Goal: Transaction & Acquisition: Purchase product/service

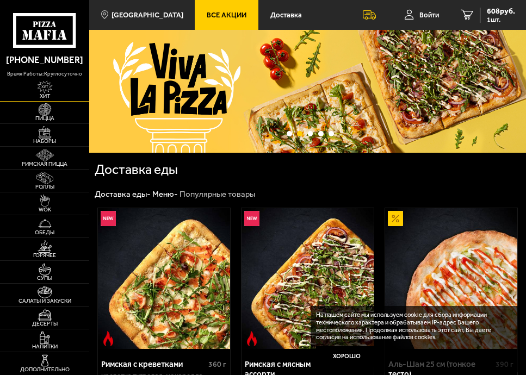
click at [40, 96] on span "Хит" at bounding box center [44, 96] width 89 height 5
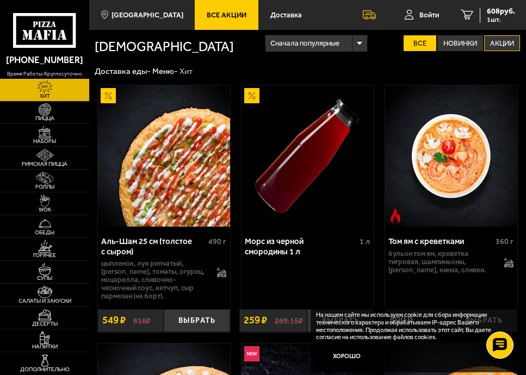
click at [493, 49] on label "Акции" at bounding box center [502, 43] width 36 height 16
click at [0, 0] on input "Акции" at bounding box center [0, 0] width 0 height 0
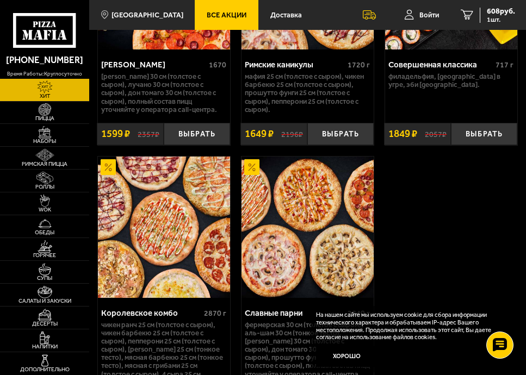
scroll to position [632, 0]
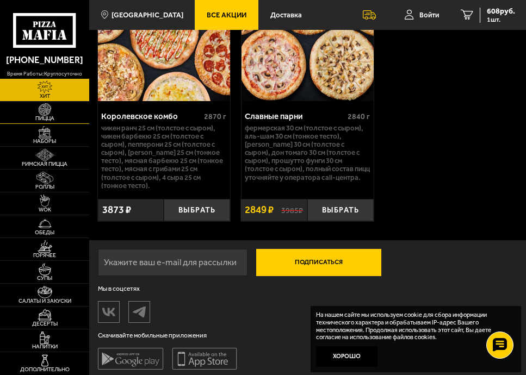
click at [56, 116] on span "Пицца" at bounding box center [44, 118] width 89 height 5
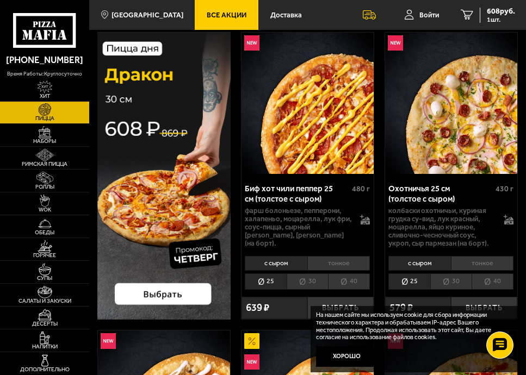
scroll to position [54, 0]
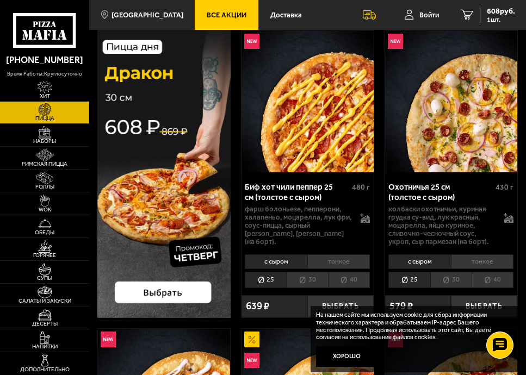
click at [151, 301] on img at bounding box center [163, 174] width 133 height 288
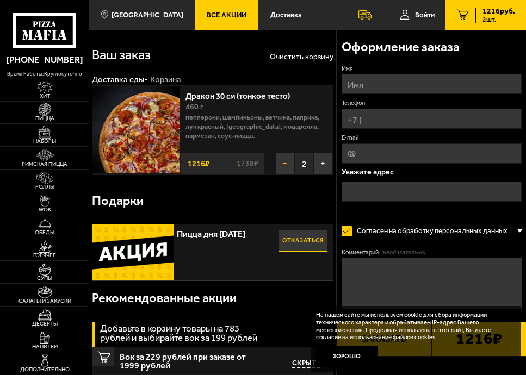
click at [282, 163] on button "−" at bounding box center [285, 164] width 19 height 22
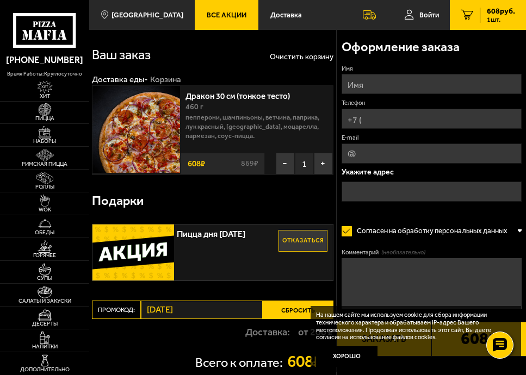
click at [374, 82] on input "Имя" at bounding box center [431, 84] width 180 height 20
type input "анатолий"
click at [391, 126] on input "Телефон" at bounding box center [431, 119] width 180 height 20
type input "+7 (953) 145-14-86"
click at [396, 150] on input "E-mail" at bounding box center [431, 154] width 180 height 20
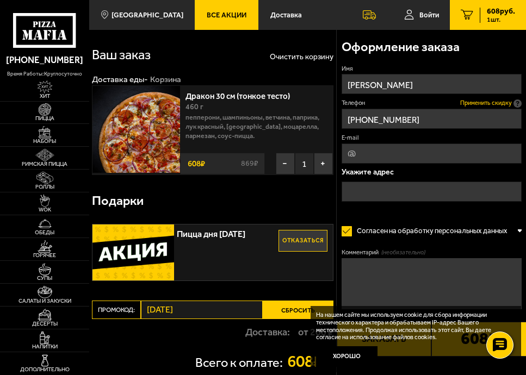
click at [494, 102] on span "Применить скидку" at bounding box center [486, 103] width 52 height 9
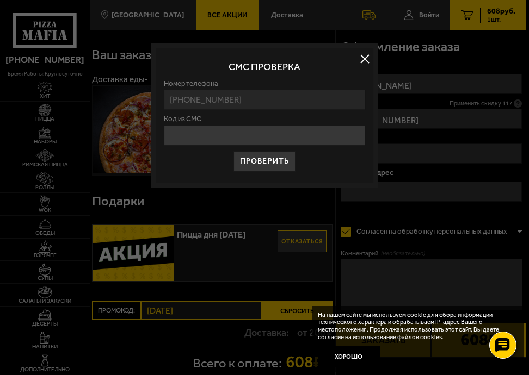
click at [361, 62] on button at bounding box center [365, 59] width 16 height 16
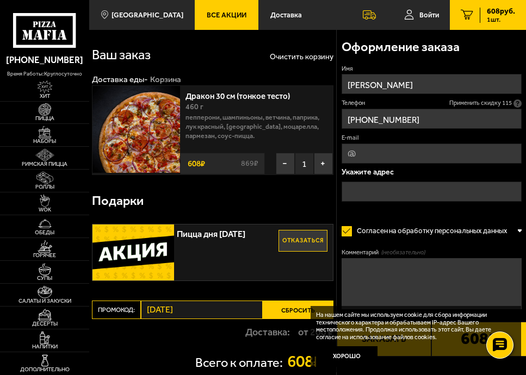
click at [504, 103] on span "Применить скидку 115" at bounding box center [480, 103] width 63 height 9
click at [428, 194] on input "text" at bounding box center [431, 192] width 180 height 20
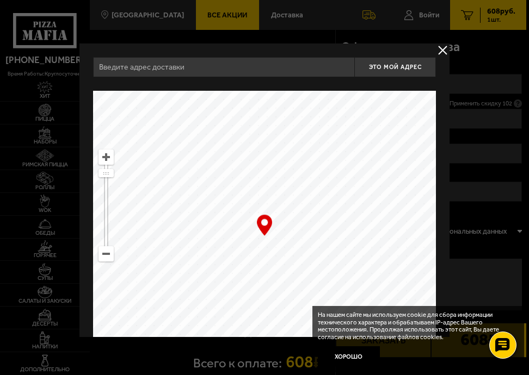
scroll to position [66, 0]
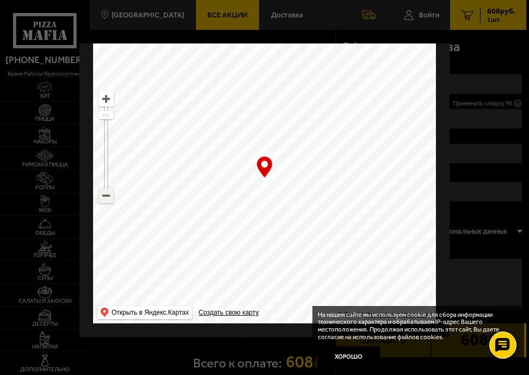
click at [109, 192] on ymaps at bounding box center [106, 196] width 14 height 14
drag, startPoint x: 289, startPoint y: 193, endPoint x: 241, endPoint y: 229, distance: 60.3
click at [241, 229] on ymaps at bounding box center [264, 178] width 343 height 291
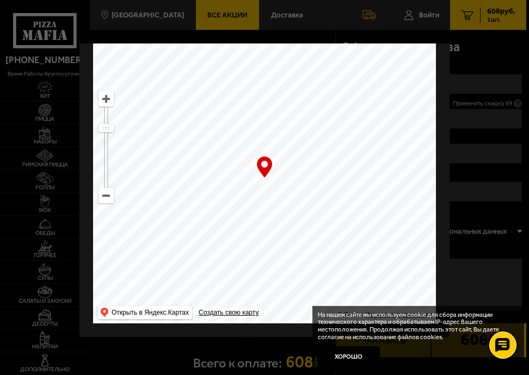
drag, startPoint x: 300, startPoint y: 144, endPoint x: 322, endPoint y: 243, distance: 101.4
click at [322, 243] on ymaps at bounding box center [264, 178] width 343 height 291
drag, startPoint x: 310, startPoint y: 133, endPoint x: 266, endPoint y: 147, distance: 45.6
click at [236, 144] on ymaps at bounding box center [264, 178] width 343 height 291
type input "Выборгская улица, 3"
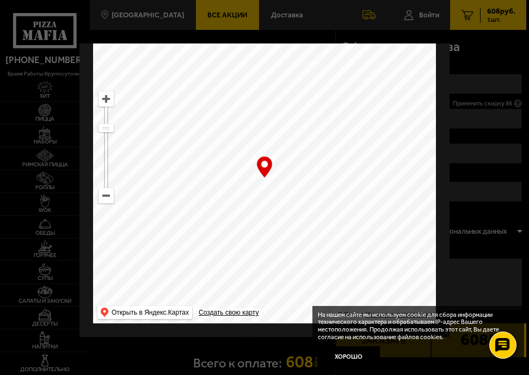
type input "Выборгская улица, 3"
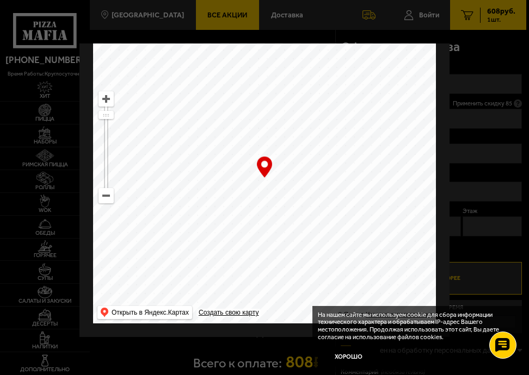
drag, startPoint x: 335, startPoint y: 221, endPoint x: 227, endPoint y: 148, distance: 130.5
click at [216, 149] on ymaps at bounding box center [264, 178] width 343 height 291
click at [103, 192] on ymaps at bounding box center [106, 196] width 14 height 14
drag, startPoint x: 215, startPoint y: 228, endPoint x: 387, endPoint y: 69, distance: 234.0
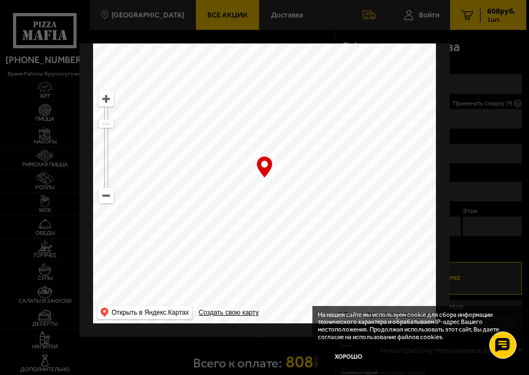
click at [387, 69] on ymaps at bounding box center [264, 178] width 343 height 291
click at [109, 189] on ymaps at bounding box center [106, 196] width 14 height 14
drag, startPoint x: 307, startPoint y: 224, endPoint x: 198, endPoint y: 102, distance: 163.3
click at [198, 102] on ymaps at bounding box center [264, 178] width 343 height 291
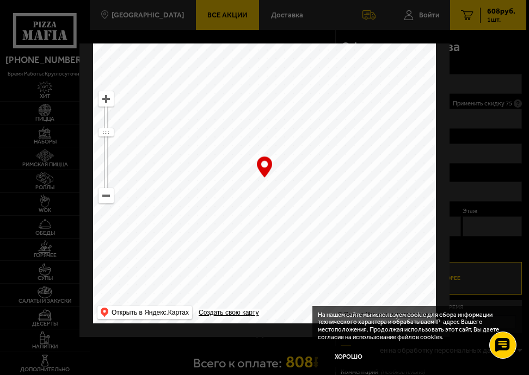
type input "улица Профессора Качалова, 11Ж"
type input "набережная Обводного канала, 9И"
drag, startPoint x: 302, startPoint y: 288, endPoint x: 304, endPoint y: 347, distance: 59.8
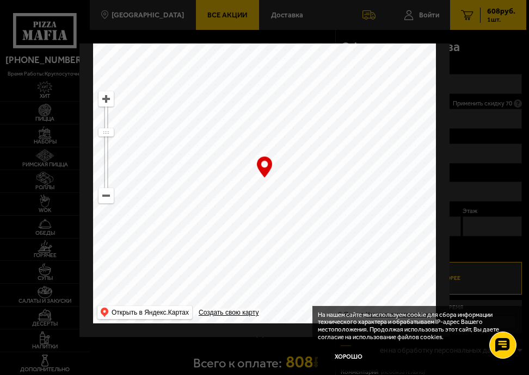
click at [304, 347] on main "Санкт-Петербург Все Акции Доставка Личный кабинет Акции Доставка Доставить по а…" at bounding box center [307, 307] width 437 height 615
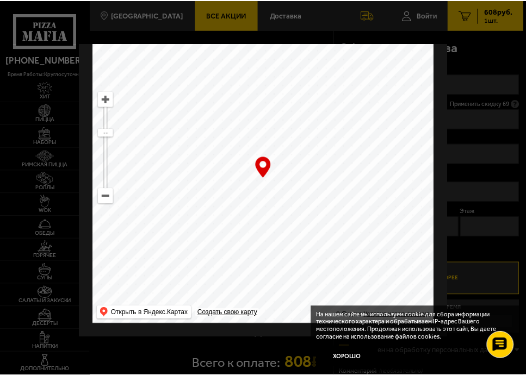
scroll to position [0, 0]
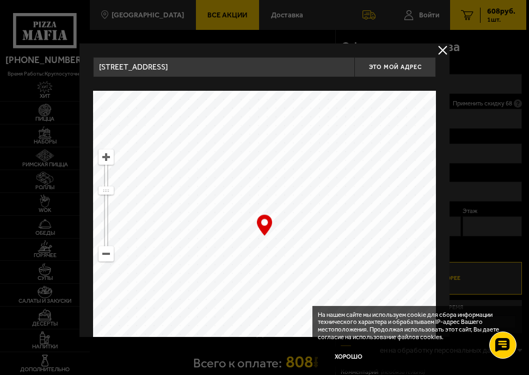
click at [109, 154] on ymaps at bounding box center [106, 157] width 14 height 14
drag, startPoint x: 278, startPoint y: 180, endPoint x: 290, endPoint y: 311, distance: 131.6
click at [293, 311] on ymaps at bounding box center [264, 236] width 343 height 291
click at [101, 151] on ymaps at bounding box center [106, 157] width 14 height 14
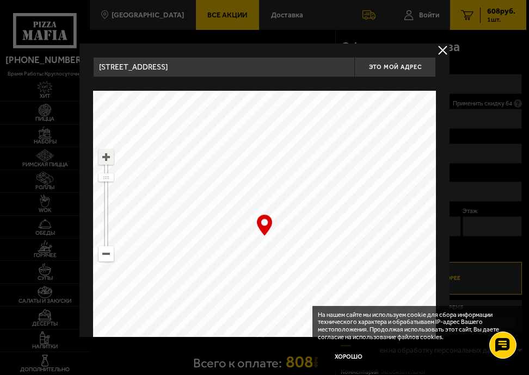
click at [101, 151] on ymaps at bounding box center [106, 157] width 14 height 14
drag, startPoint x: 282, startPoint y: 168, endPoint x: 253, endPoint y: 231, distance: 69.6
click at [257, 233] on div "… © Яндекс Условия использования Открыть в Яндекс.Картах Создать свою карту" at bounding box center [264, 236] width 343 height 291
click at [111, 160] on ymaps at bounding box center [106, 157] width 14 height 14
drag, startPoint x: 188, startPoint y: 240, endPoint x: 197, endPoint y: 241, distance: 9.3
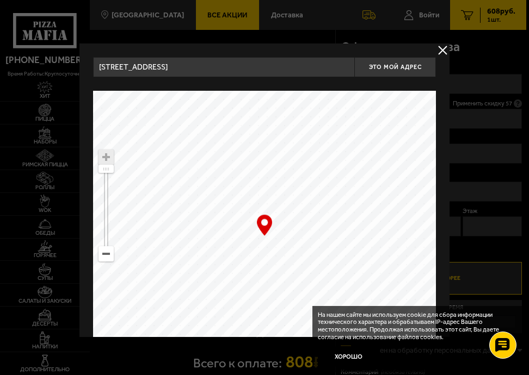
click at [197, 241] on ymaps at bounding box center [264, 236] width 343 height 291
type input "Синопская набережная, 56-58Бс2"
drag, startPoint x: 160, startPoint y: 237, endPoint x: 171, endPoint y: 271, distance: 35.9
click at [171, 271] on ymaps at bounding box center [264, 236] width 343 height 291
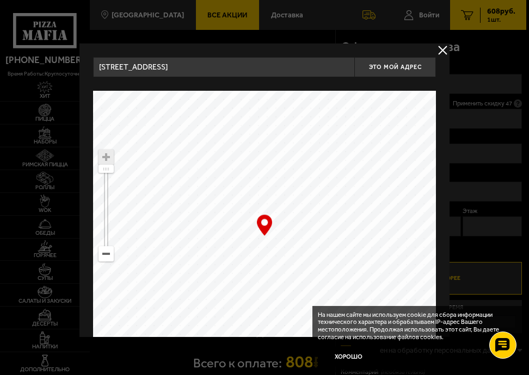
type input "Синопская набережная, 64"
drag, startPoint x: 245, startPoint y: 237, endPoint x: 288, endPoint y: 240, distance: 42.5
click at [288, 240] on ymaps at bounding box center [264, 236] width 343 height 291
type input "[STREET_ADDRESS]"
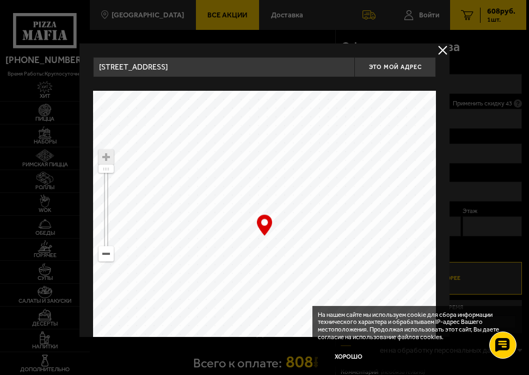
type input "[STREET_ADDRESS]"
click at [289, 262] on ymaps at bounding box center [264, 236] width 343 height 291
click at [384, 68] on span "Это мой адрес" at bounding box center [395, 67] width 52 height 7
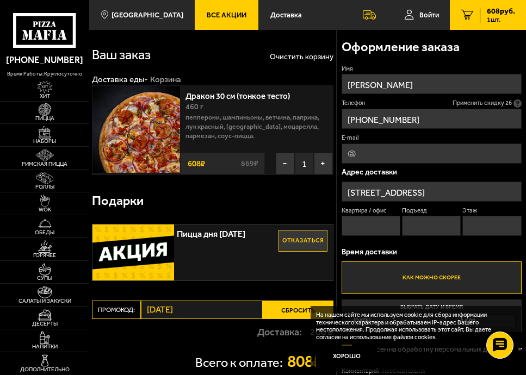
click at [382, 231] on input "Квартира / офис" at bounding box center [370, 226] width 59 height 20
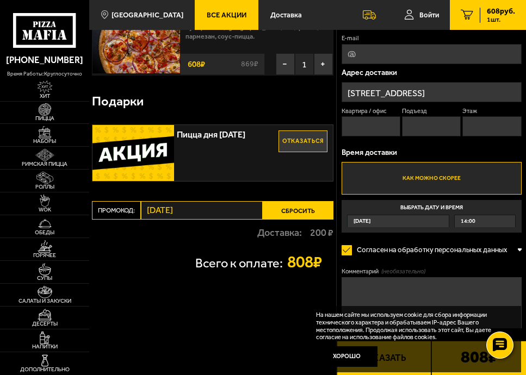
scroll to position [109, 0]
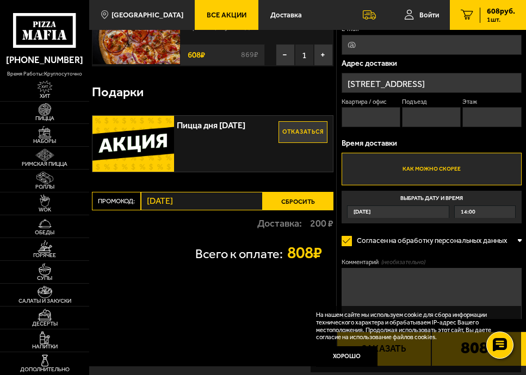
click at [319, 202] on button "Сбросить" at bounding box center [298, 201] width 71 height 18
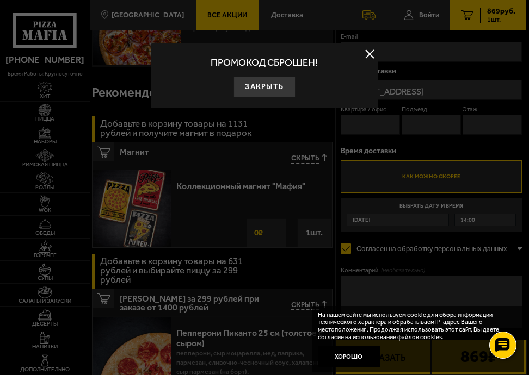
click at [370, 52] on button at bounding box center [370, 54] width 16 height 16
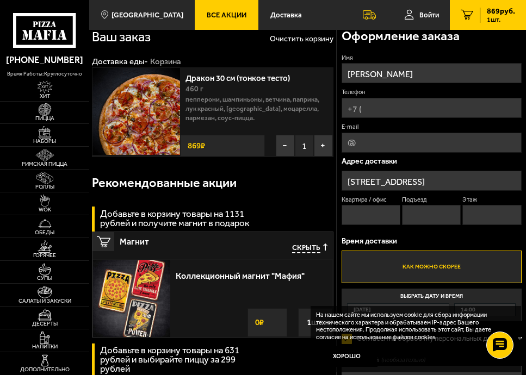
scroll to position [0, 0]
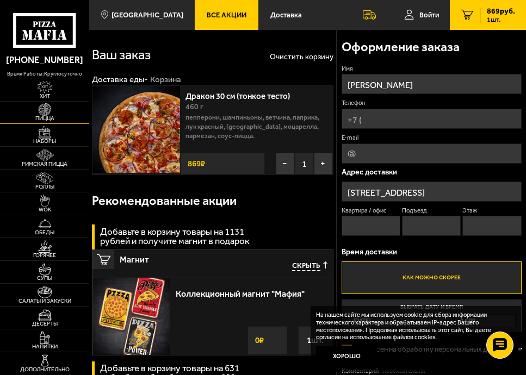
click at [48, 116] on span "Пицца" at bounding box center [44, 118] width 89 height 5
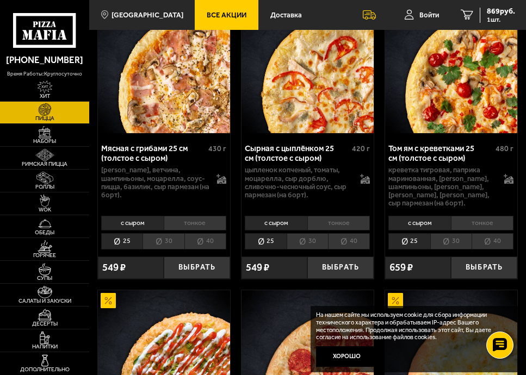
scroll to position [707, 0]
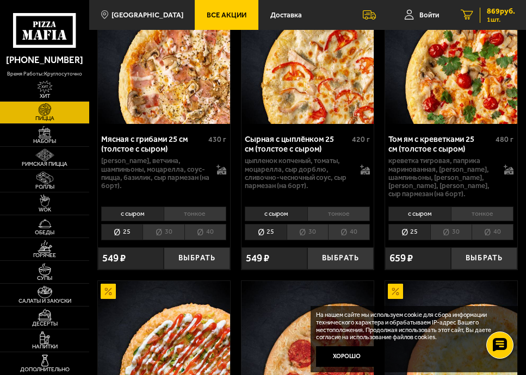
click at [504, 14] on span "869 руб." at bounding box center [501, 12] width 28 height 8
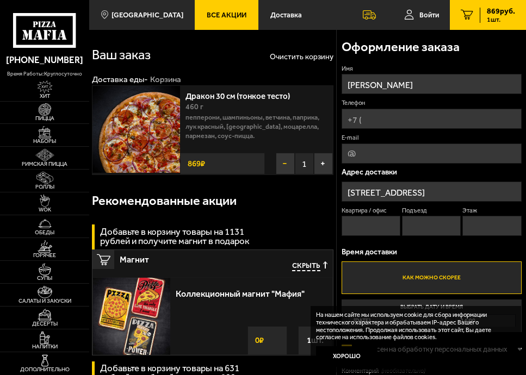
click at [288, 165] on button "−" at bounding box center [285, 164] width 19 height 22
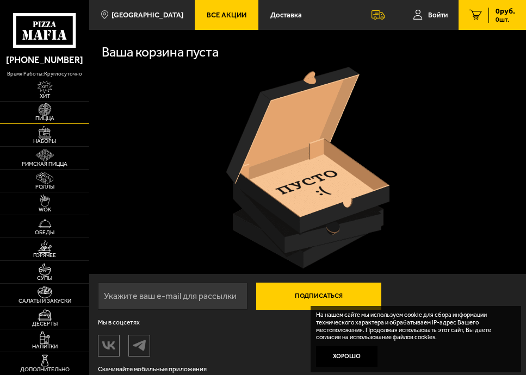
click at [41, 115] on img at bounding box center [44, 109] width 21 height 13
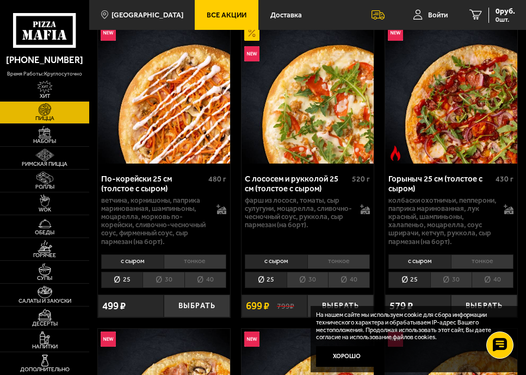
scroll to position [381, 0]
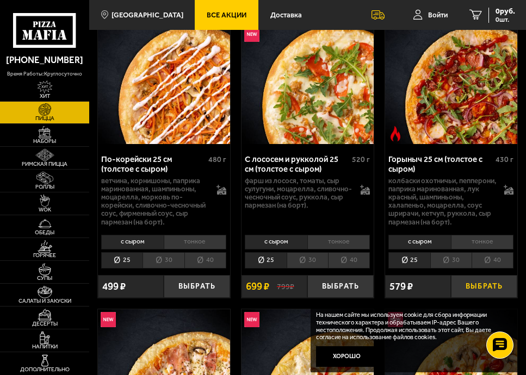
click at [466, 287] on button "Выбрать" at bounding box center [484, 286] width 66 height 23
click at [498, 18] on span "1 шт." at bounding box center [501, 19] width 28 height 7
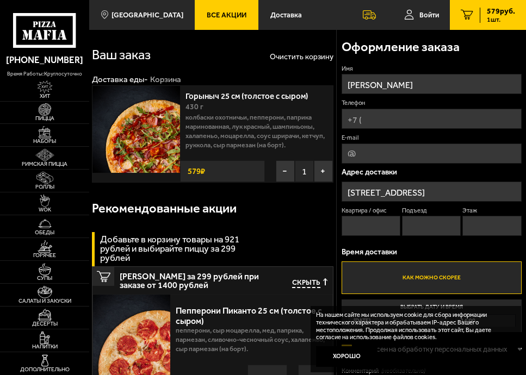
click at [496, 23] on link "1 579 руб. 1 шт." at bounding box center [488, 15] width 76 height 30
click at [398, 120] on input "Телефон" at bounding box center [431, 119] width 180 height 20
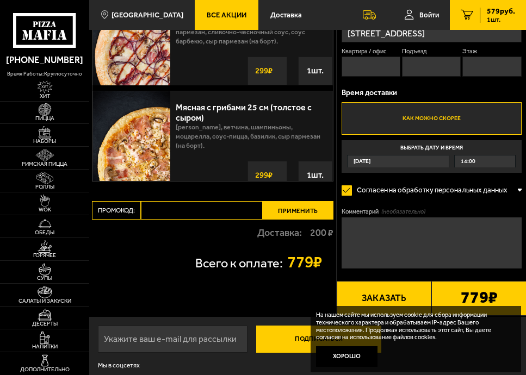
scroll to position [435, 0]
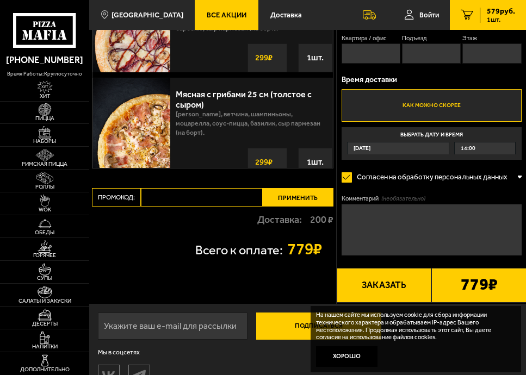
click at [488, 151] on div "14:00" at bounding box center [485, 148] width 60 height 12
click at [0, 0] on input "Выбрать дату и время Сегодня 14:00" at bounding box center [0, 0] width 0 height 0
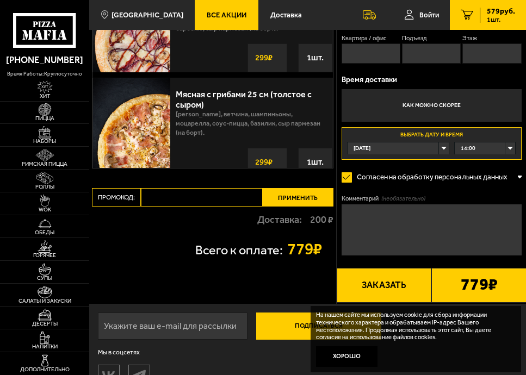
click at [508, 147] on div "14:00" at bounding box center [485, 148] width 60 height 12
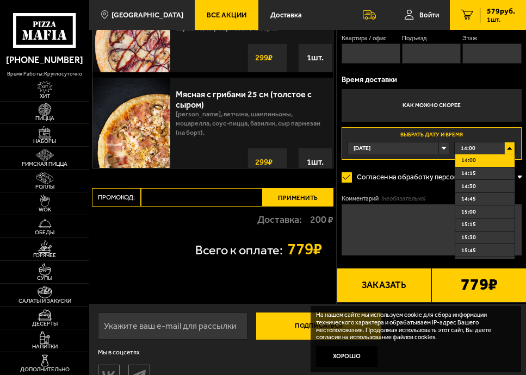
click at [508, 146] on div "14:00" at bounding box center [485, 148] width 60 height 12
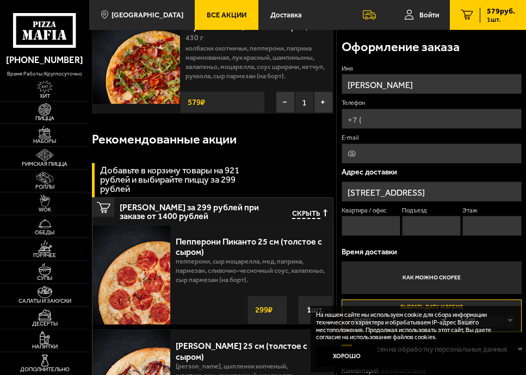
scroll to position [0, 0]
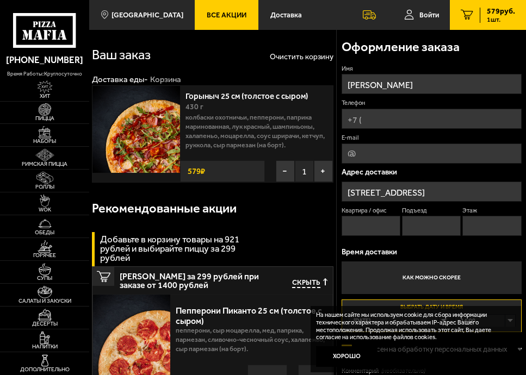
click at [497, 14] on span "579 руб." at bounding box center [501, 12] width 28 height 8
click at [275, 15] on span "Доставка" at bounding box center [286, 14] width 32 height 7
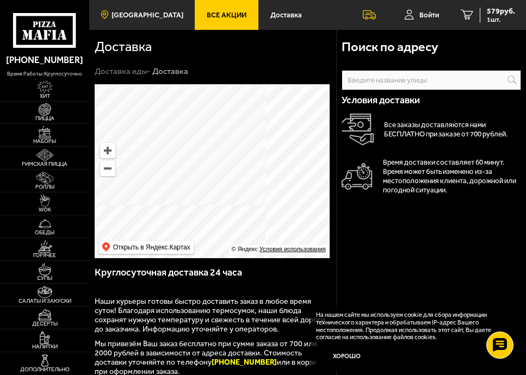
click at [162, 10] on link "[GEOGRAPHIC_DATA]" at bounding box center [141, 15] width 105 height 30
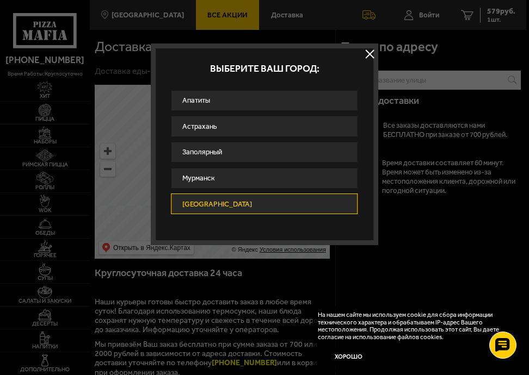
click at [372, 57] on button at bounding box center [370, 54] width 16 height 16
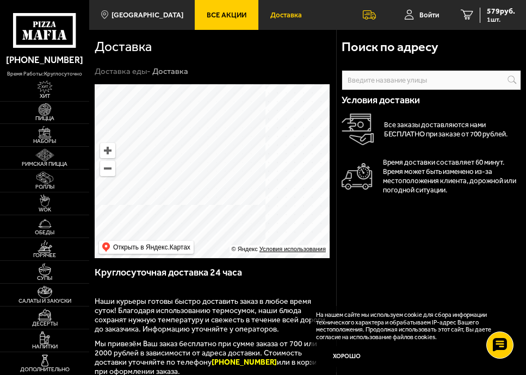
click at [277, 20] on link "Доставка" at bounding box center [285, 15] width 55 height 30
click at [488, 14] on span "579 руб." at bounding box center [501, 12] width 28 height 8
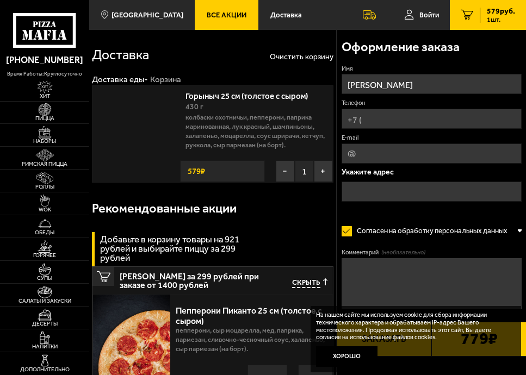
type input "[STREET_ADDRESS]"
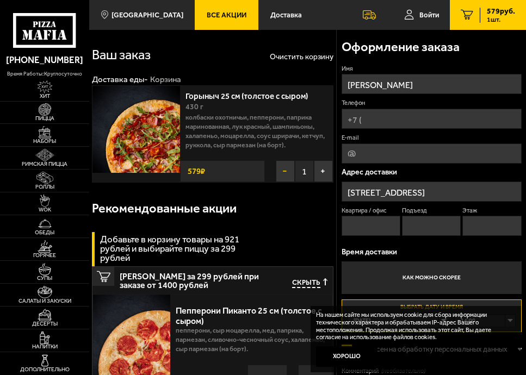
click at [283, 171] on button "−" at bounding box center [285, 171] width 19 height 22
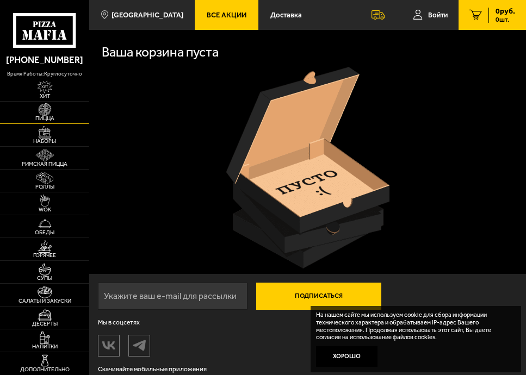
click at [59, 112] on link "Пицца" at bounding box center [44, 113] width 89 height 22
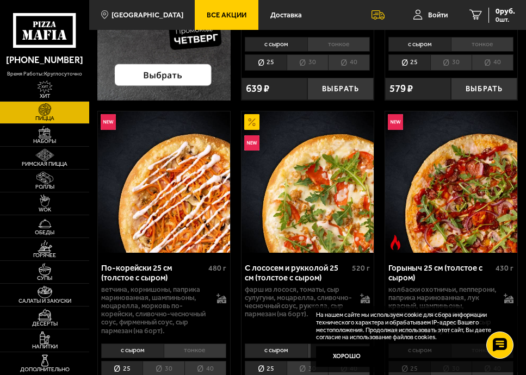
scroll to position [381, 0]
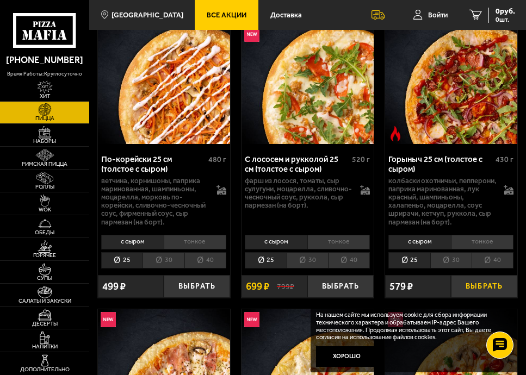
click at [469, 287] on button "Выбрать" at bounding box center [484, 286] width 66 height 23
click at [494, 15] on span "579 руб." at bounding box center [501, 12] width 28 height 8
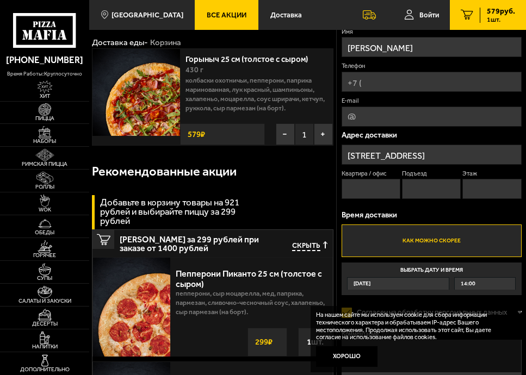
scroll to position [54, 0]
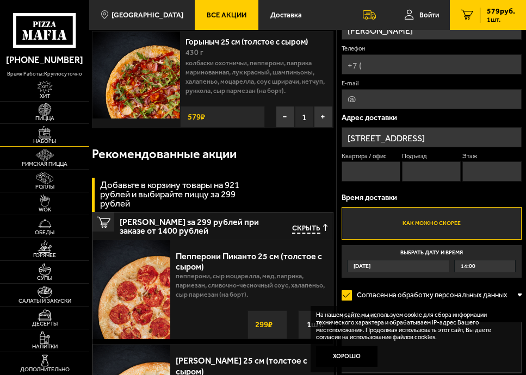
click at [56, 134] on link "Наборы" at bounding box center [44, 135] width 89 height 22
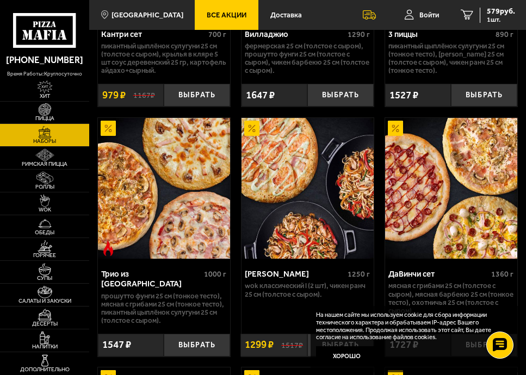
scroll to position [598, 0]
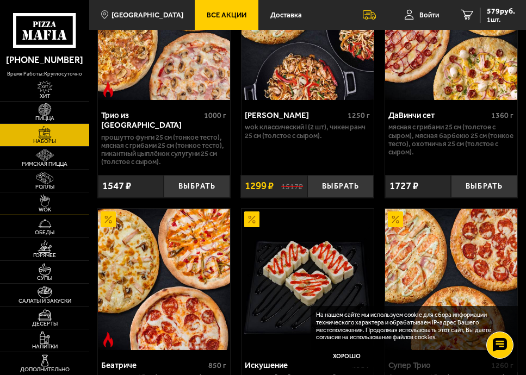
click at [54, 209] on span "WOK" at bounding box center [44, 209] width 89 height 5
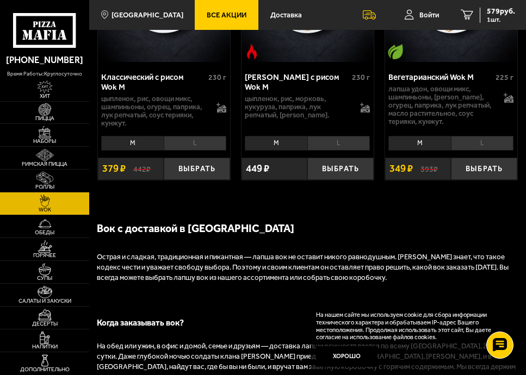
scroll to position [1305, 0]
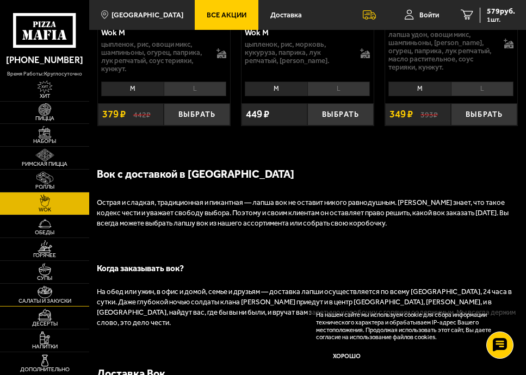
click at [43, 299] on span "Салаты и закуски" at bounding box center [44, 301] width 89 height 5
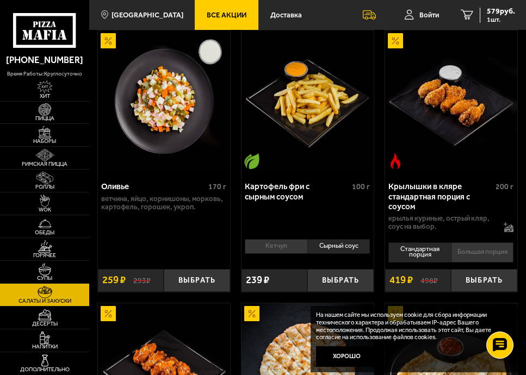
scroll to position [435, 0]
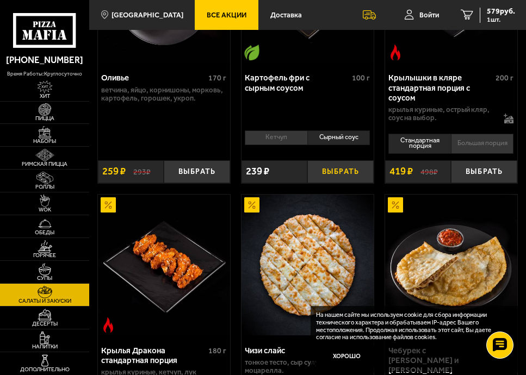
click at [347, 164] on button "Выбрать" at bounding box center [340, 171] width 66 height 23
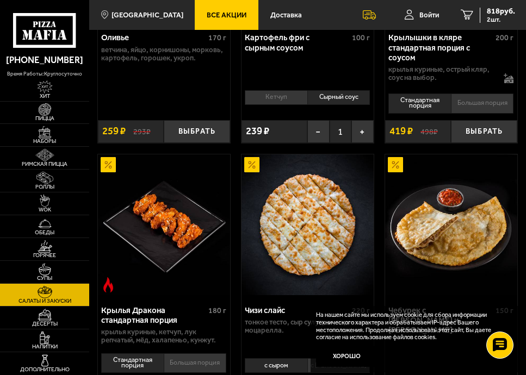
scroll to position [544, 0]
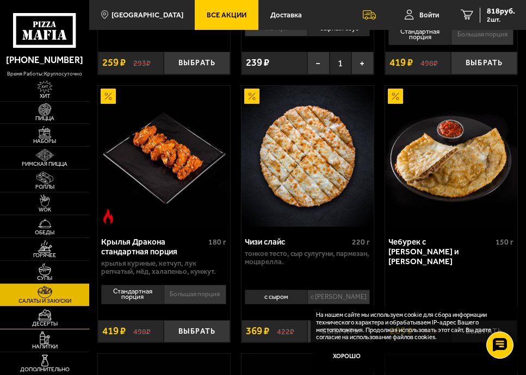
click at [45, 312] on img at bounding box center [44, 315] width 21 height 13
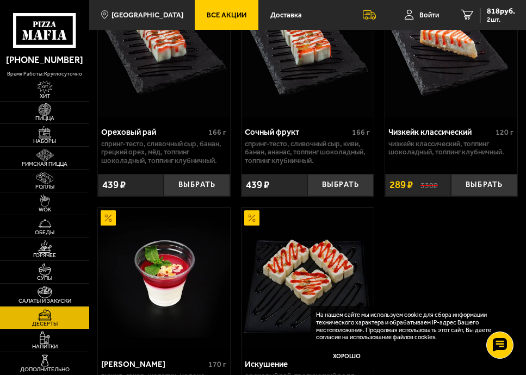
scroll to position [653, 0]
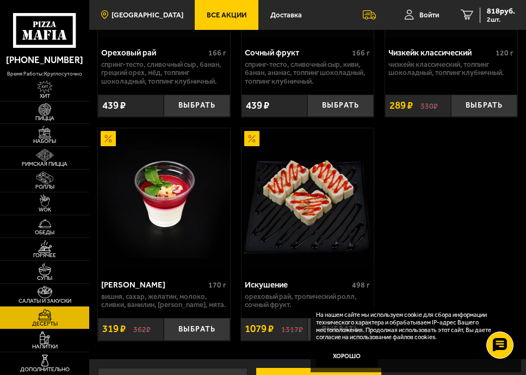
click at [148, 13] on span "[GEOGRAPHIC_DATA]" at bounding box center [147, 14] width 72 height 7
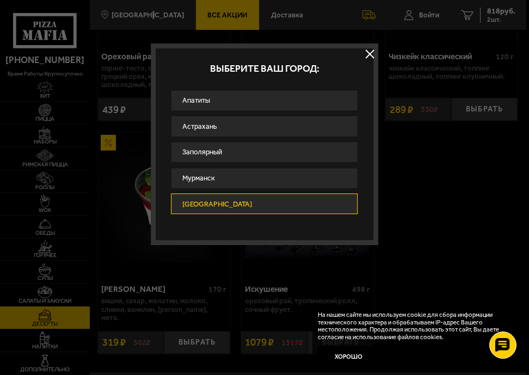
click at [369, 51] on button at bounding box center [370, 54] width 16 height 16
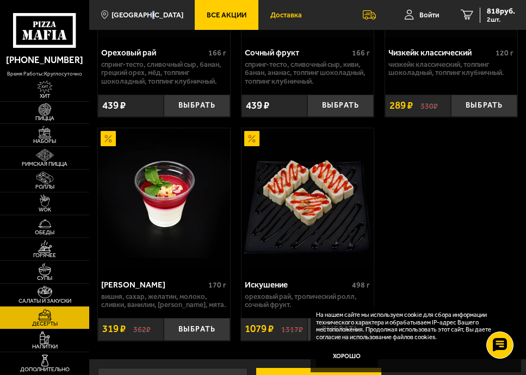
click at [284, 19] on link "Доставка" at bounding box center [285, 15] width 55 height 30
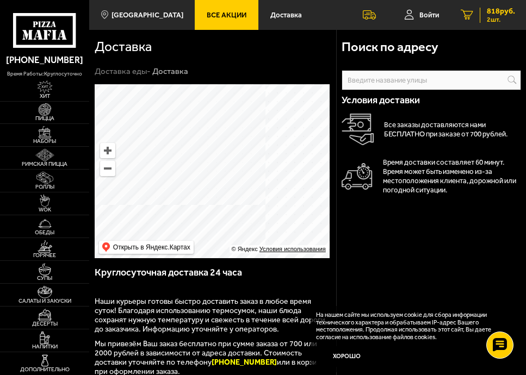
click at [501, 13] on span "818 руб." at bounding box center [501, 12] width 28 height 8
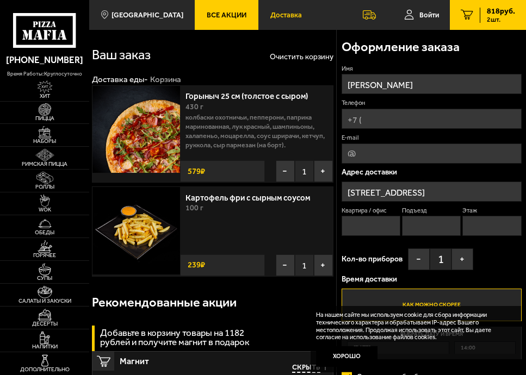
click at [271, 21] on link "Доставка" at bounding box center [285, 15] width 55 height 30
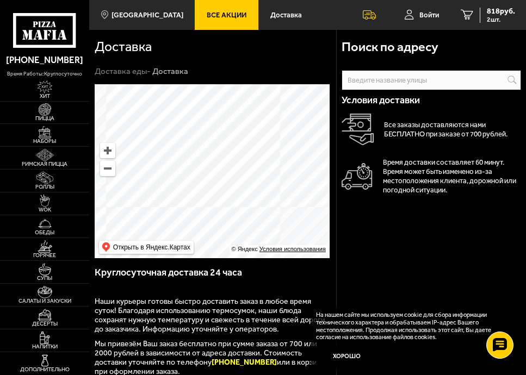
drag, startPoint x: 223, startPoint y: 205, endPoint x: 319, endPoint y: 156, distance: 108.0
click at [319, 156] on ymaps at bounding box center [212, 171] width 235 height 174
click at [488, 17] on span "2 шт." at bounding box center [501, 19] width 28 height 7
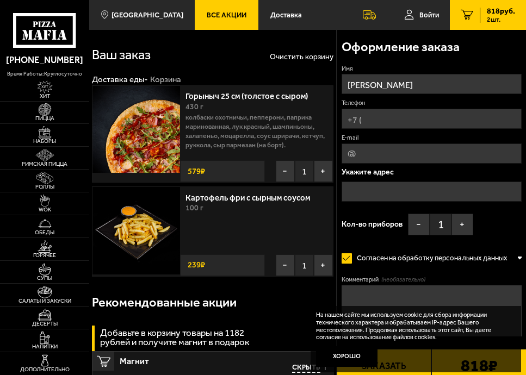
type input "[STREET_ADDRESS]"
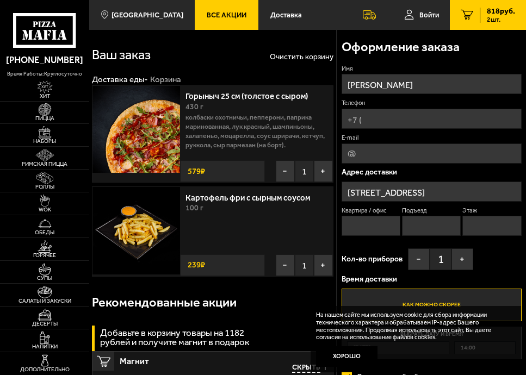
click at [408, 128] on input "Телефон" at bounding box center [431, 119] width 180 height 20
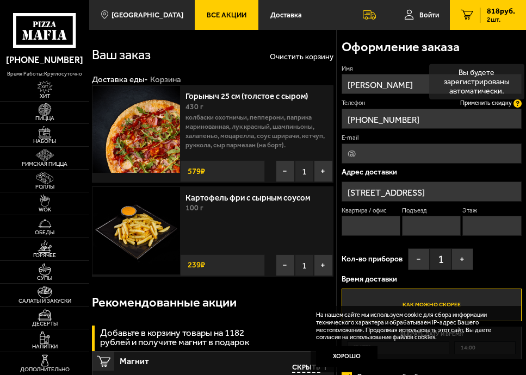
type input "+7 (953) 145-14-86"
click at [513, 107] on icon at bounding box center [517, 104] width 8 height 8
click at [513, 109] on input "+7 (953) 145-14-86" at bounding box center [431, 119] width 180 height 20
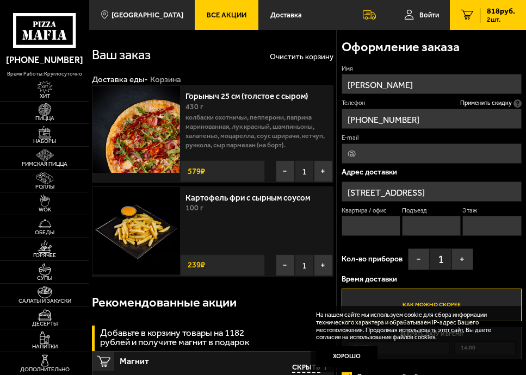
click at [425, 154] on input "E-mail" at bounding box center [431, 154] width 180 height 20
click at [395, 232] on input "Квартира / офис" at bounding box center [370, 226] width 59 height 20
click at [425, 223] on input "Подъезд" at bounding box center [431, 226] width 59 height 20
click at [372, 223] on input "Квартира / офис" at bounding box center [370, 226] width 59 height 20
click at [510, 229] on input "Этаж" at bounding box center [491, 226] width 59 height 20
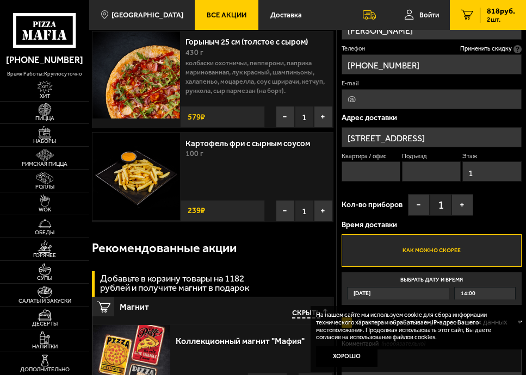
scroll to position [109, 0]
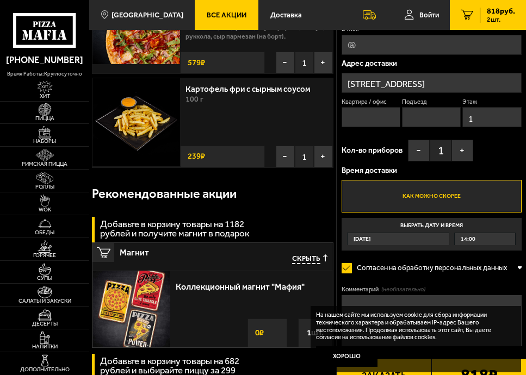
type input "1"
click at [467, 194] on label "Как можно скорее" at bounding box center [431, 196] width 180 height 33
click at [0, 0] on input "Как можно скорее" at bounding box center [0, 0] width 0 height 0
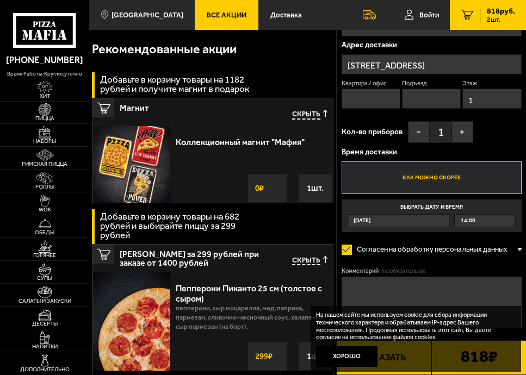
scroll to position [326, 0]
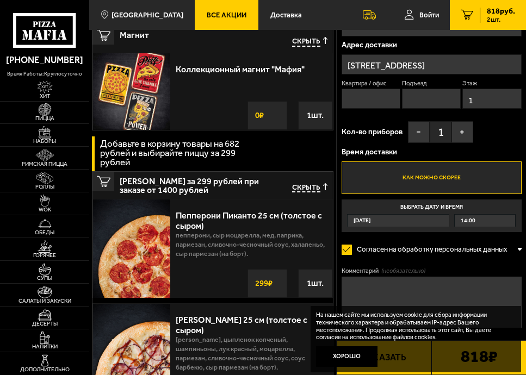
click at [458, 291] on textarea "Комментарий (необязательно)" at bounding box center [431, 302] width 180 height 51
click at [351, 283] on textarea "заехать во двор" at bounding box center [431, 302] width 180 height 51
click at [350, 282] on textarea "заехать во двор" at bounding box center [431, 302] width 180 height 51
type textarea "заехать во двор"
click at [373, 291] on textarea "заехать во двор" at bounding box center [431, 302] width 180 height 51
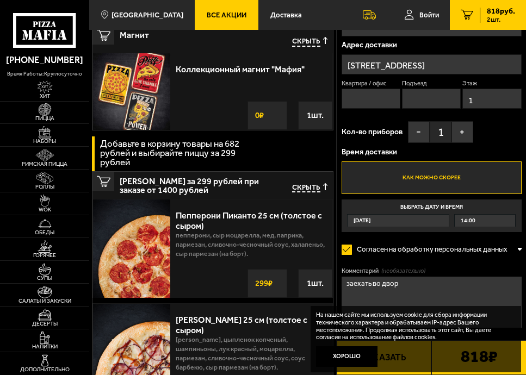
click at [349, 284] on textarea "заехать во двор" at bounding box center [431, 302] width 180 height 51
click at [425, 287] on textarea "Заехать во двор" at bounding box center [431, 302] width 180 height 51
click at [426, 285] on textarea "Заехать во двор. Вход ченая дверь" at bounding box center [431, 302] width 180 height 51
click at [482, 288] on textarea "Заехать во двор. Вход черная дверь" at bounding box center [431, 302] width 180 height 51
click at [418, 284] on textarea "Заехать во двор. Вход черная дверь между двух елочек." at bounding box center [431, 302] width 180 height 51
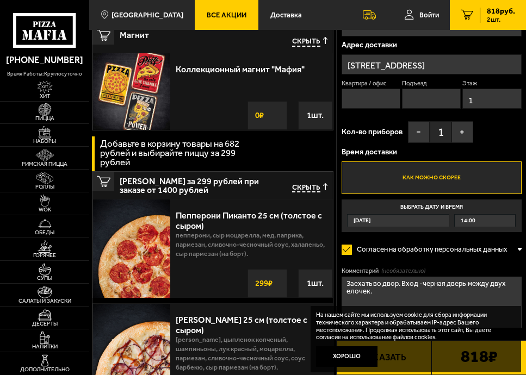
click at [421, 282] on textarea "Заехать во двор. Вход -черная дверь между двух елочек." at bounding box center [431, 302] width 180 height 51
click at [389, 293] on textarea "Заехать во двор. Вход - черная дверь между двух елочек." at bounding box center [431, 302] width 180 height 51
click at [418, 281] on textarea "Заехать во двор. Вход - черная дверь между двух елочек." at bounding box center [431, 302] width 180 height 51
click at [416, 299] on textarea "Заехать во двор. Вход БЦ- черная дверь между двух елочек." at bounding box center [431, 302] width 180 height 51
click at [419, 284] on textarea "Заехать во двор. Вход БЦ- черная дверь между двух елочек." at bounding box center [431, 302] width 180 height 51
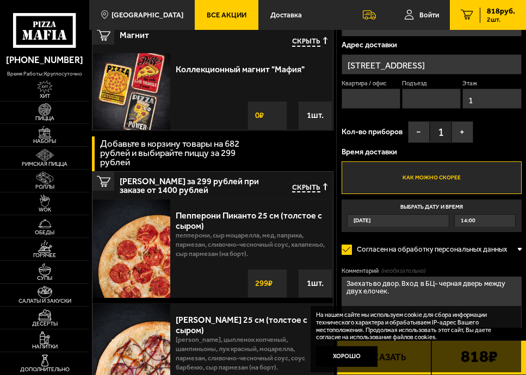
click at [418, 295] on textarea "Заехать во двор. Вход в БЦ- черная дверь между двух елочек." at bounding box center [431, 302] width 180 height 51
type textarea "Заехать во двор. Вход в БЦ- черная дверь между двух елочек. Оставить на охране."
click at [360, 358] on button "Хорошо" at bounding box center [346, 356] width 61 height 21
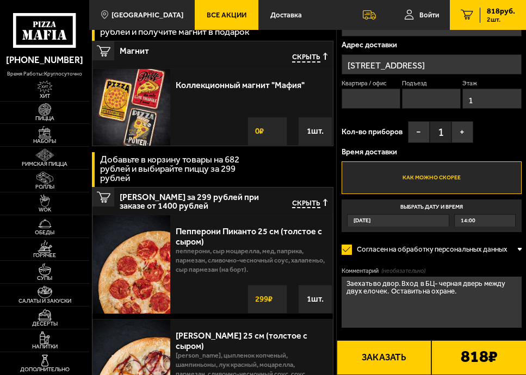
scroll to position [109, 0]
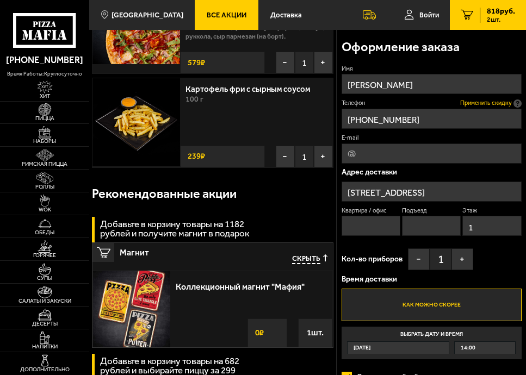
click at [507, 105] on span "Применить скидку" at bounding box center [486, 103] width 52 height 9
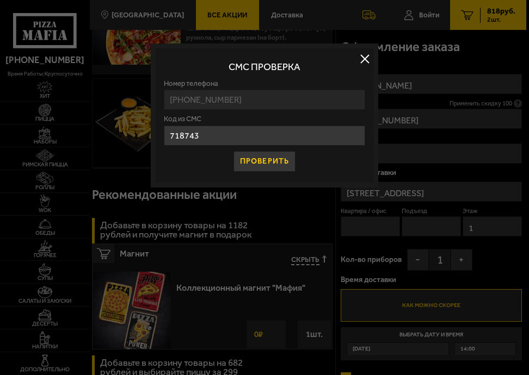
type input "718743"
click at [268, 168] on button "Проверить" at bounding box center [264, 161] width 62 height 21
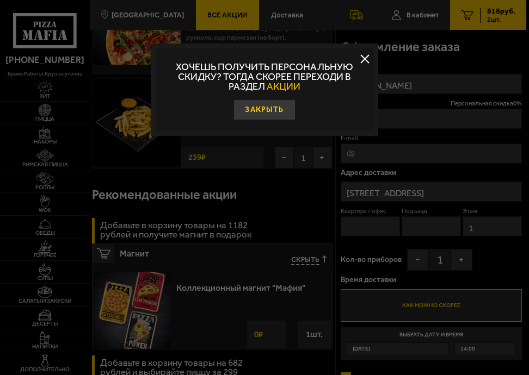
click at [268, 110] on button "Закрыть" at bounding box center [264, 110] width 62 height 21
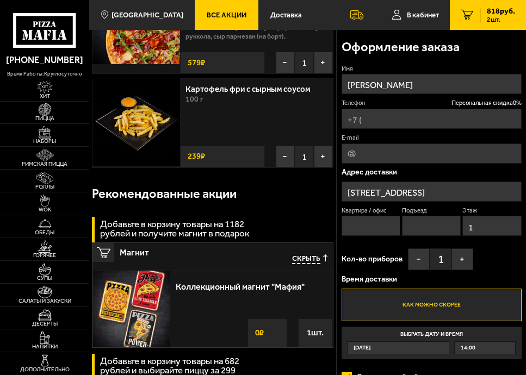
click at [412, 120] on input "Телефон Персональная скидка 0 %" at bounding box center [431, 119] width 180 height 20
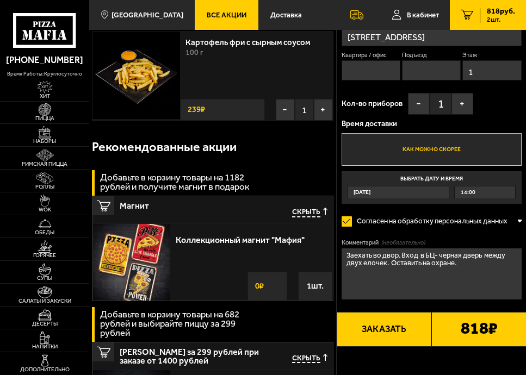
scroll to position [0, 0]
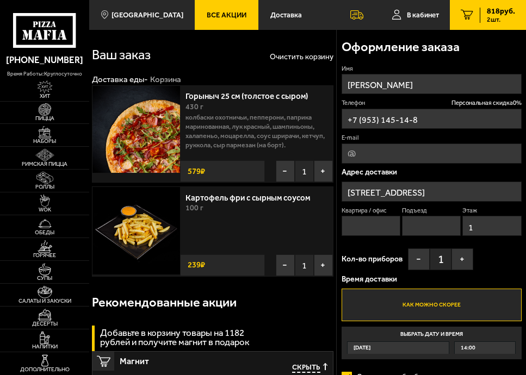
type input "+7 (953) 145-14-86"
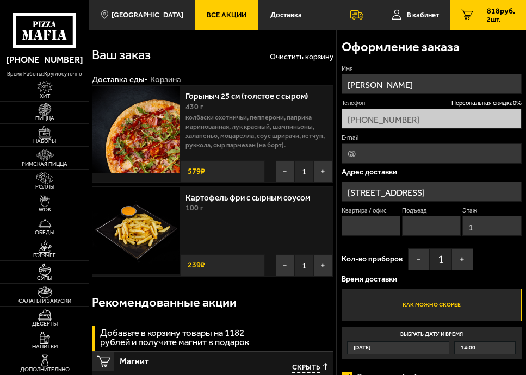
click at [479, 165] on div "Имя анатолий Телефон Персональная скидка 0 % +7 (953) 145-14-86 E-mail Адрес до…" at bounding box center [431, 212] width 180 height 295
click at [477, 169] on p "Адрес доставки" at bounding box center [431, 173] width 180 height 8
click at [485, 141] on label "E-mail" at bounding box center [431, 138] width 180 height 9
click at [485, 144] on input "E-mail" at bounding box center [431, 154] width 180 height 20
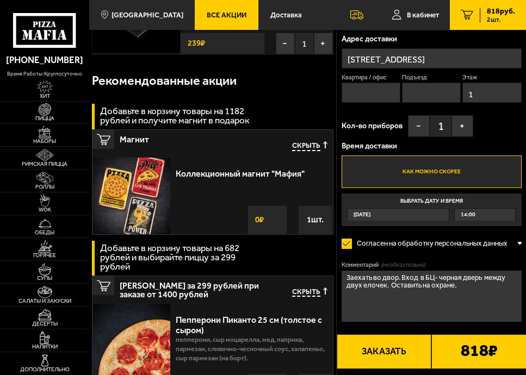
scroll to position [272, 0]
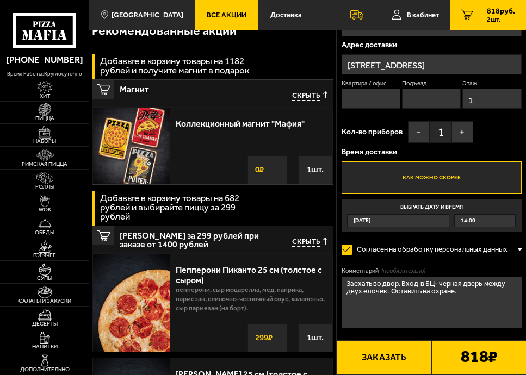
click at [391, 360] on button "Заказать" at bounding box center [384, 357] width 95 height 35
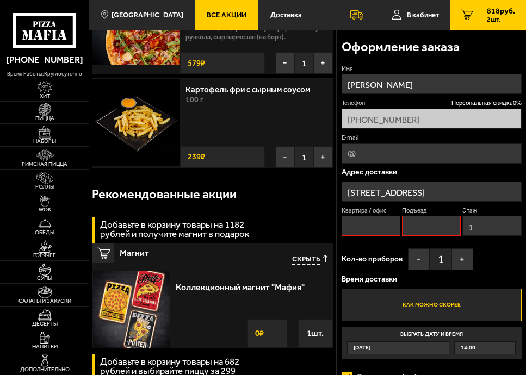
scroll to position [92, 0]
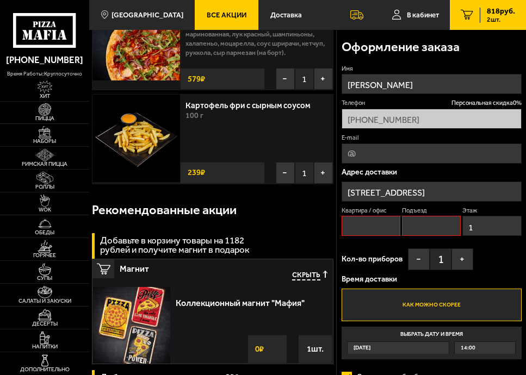
click at [381, 226] on input "Квартира / офис" at bounding box center [370, 226] width 59 height 20
type input "1"
click at [417, 234] on input "Подъезд" at bounding box center [431, 226] width 59 height 20
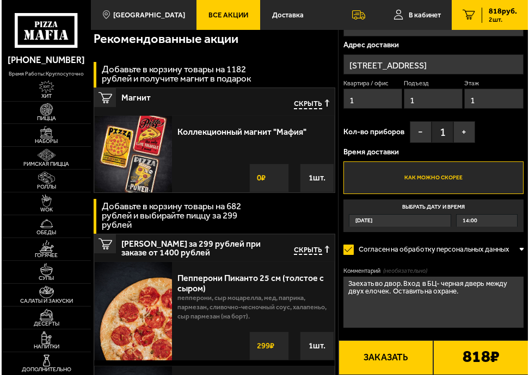
scroll to position [310, 0]
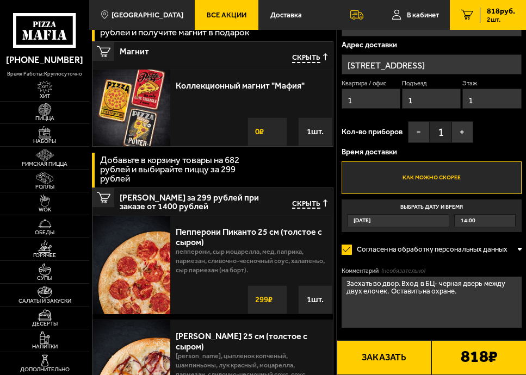
type input "1"
click at [407, 353] on button "Заказать" at bounding box center [384, 357] width 95 height 35
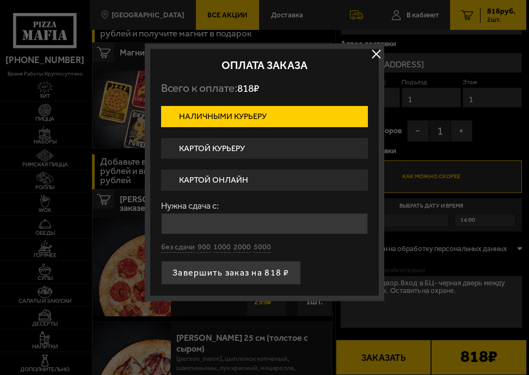
click at [228, 147] on label "Картой курьеру" at bounding box center [264, 148] width 207 height 21
click at [0, 0] on input "Картой курьеру" at bounding box center [0, 0] width 0 height 0
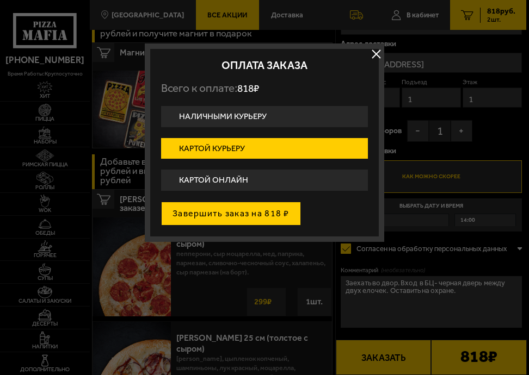
click at [254, 217] on button "Завершить заказ на 818 ₽" at bounding box center [231, 214] width 140 height 24
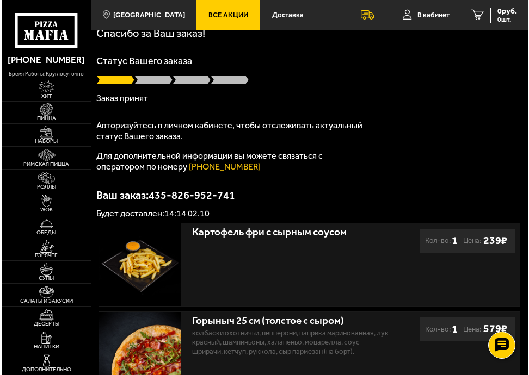
scroll to position [54, 0]
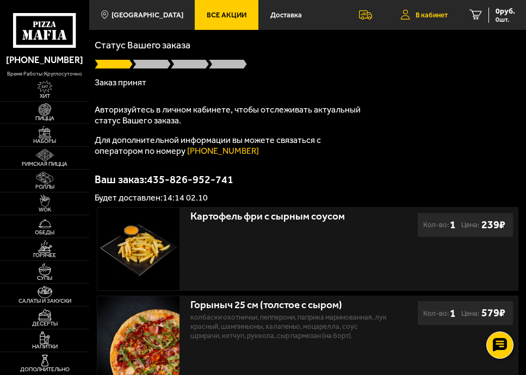
click at [435, 16] on span "В кабинет" at bounding box center [431, 14] width 32 height 7
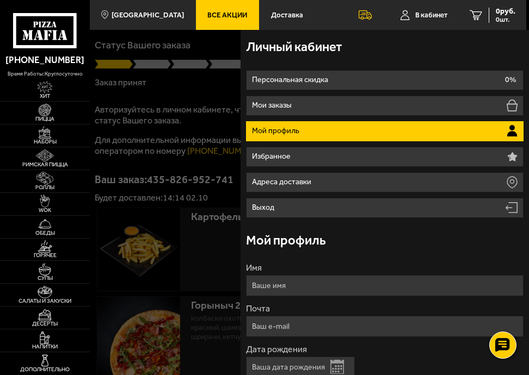
click at [467, 126] on li "Мой профиль" at bounding box center [384, 131] width 277 height 20
click at [510, 135] on icon at bounding box center [511, 134] width 9 height 4
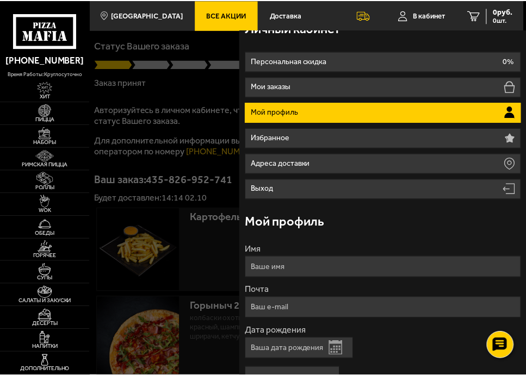
scroll to position [0, 0]
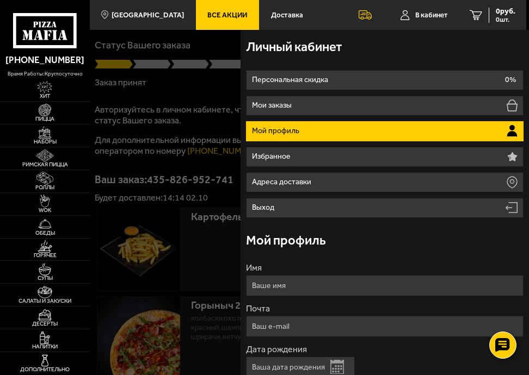
click at [470, 132] on li "Мой профиль" at bounding box center [384, 131] width 277 height 20
click at [203, 166] on div at bounding box center [354, 217] width 529 height 375
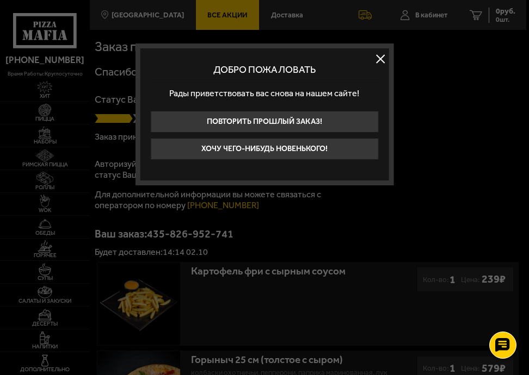
click at [382, 60] on button at bounding box center [380, 59] width 16 height 16
